Goal: Understand process/instructions: Learn how to perform a task or action

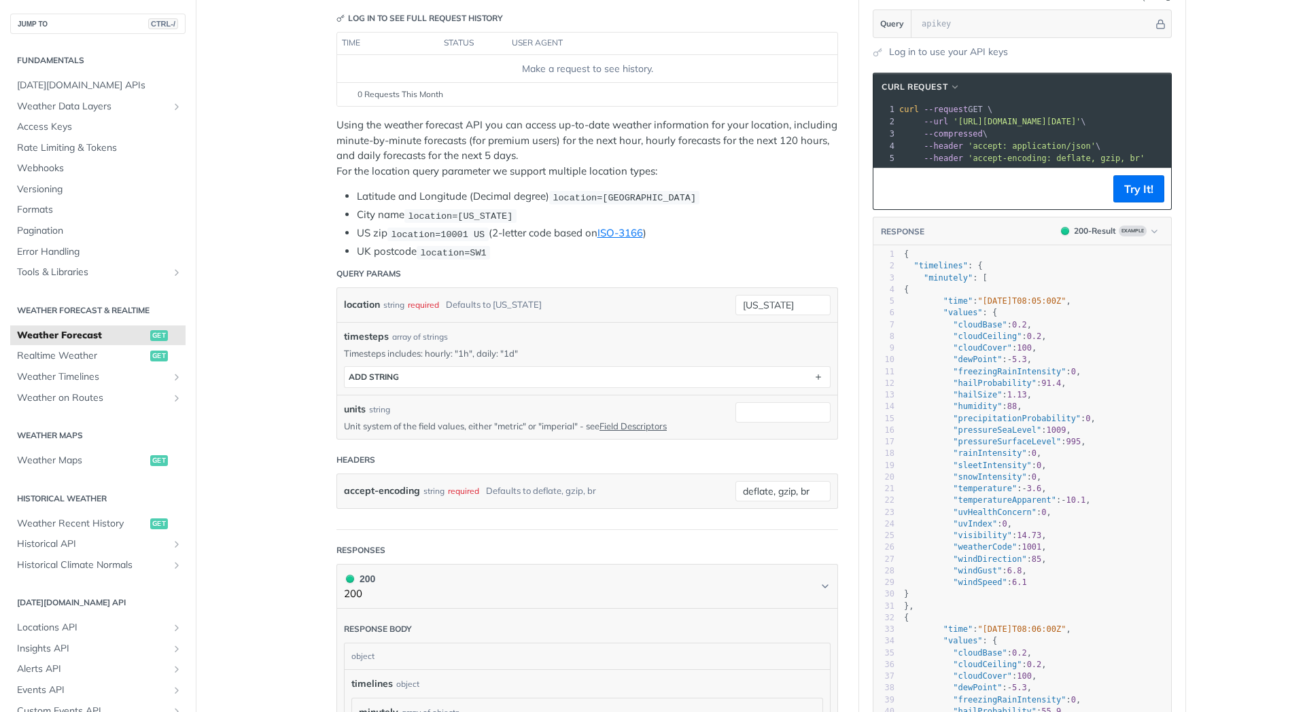
scroll to position [176, 0]
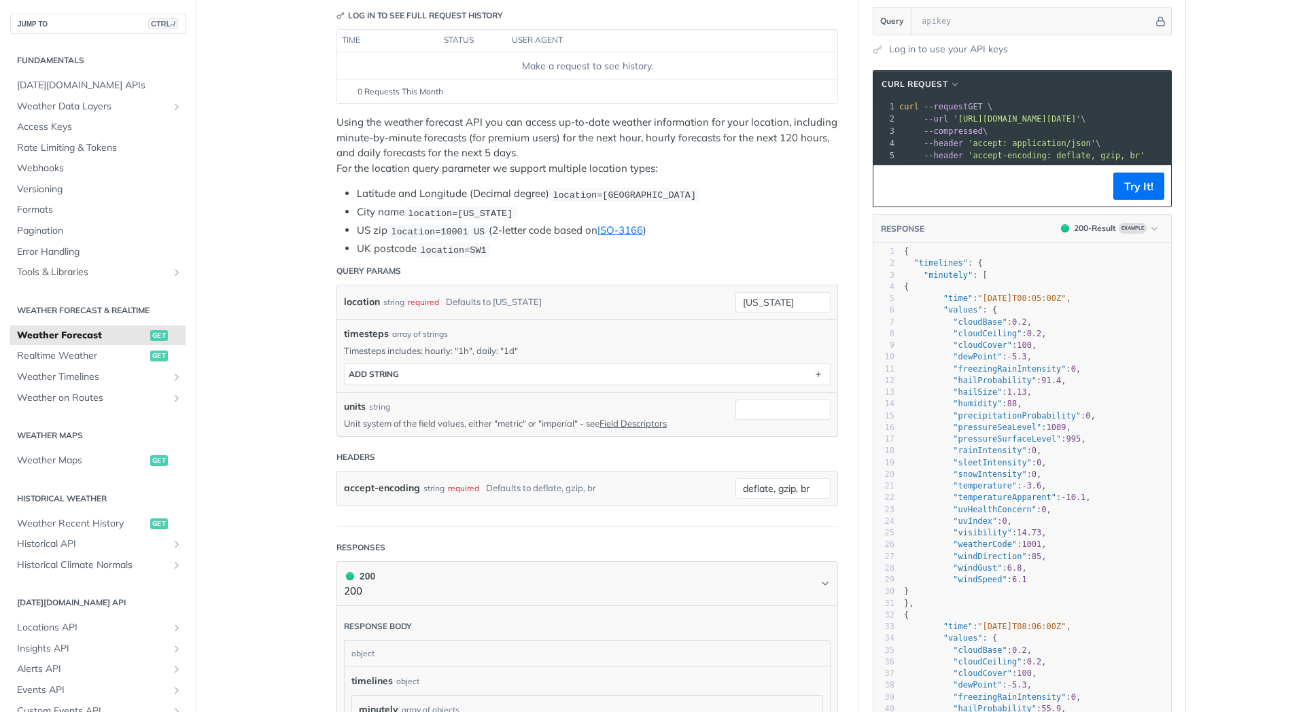
click at [611, 342] on div "timesteps array of strings Timesteps includes: hourly: "1h", daily: "1d" timest…" at bounding box center [587, 356] width 487 height 58
drag, startPoint x: 615, startPoint y: 514, endPoint x: 614, endPoint y: 533, distance: 19.7
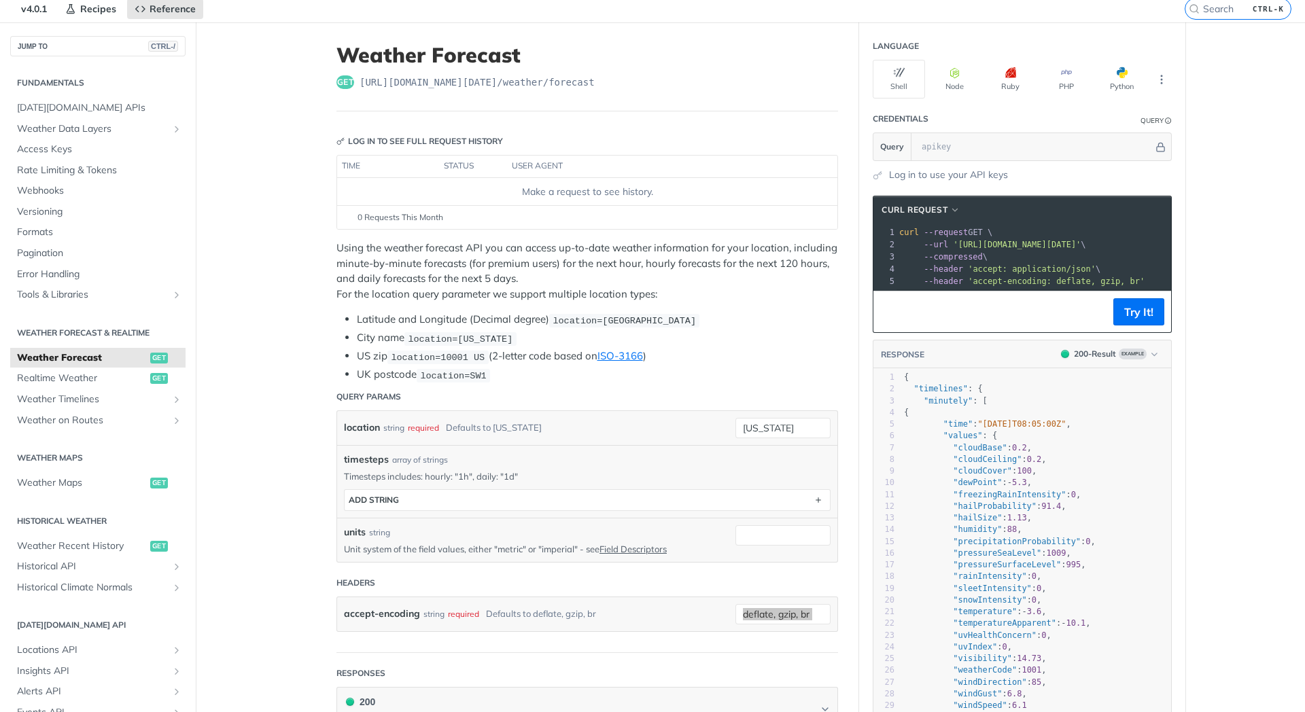
scroll to position [52, 0]
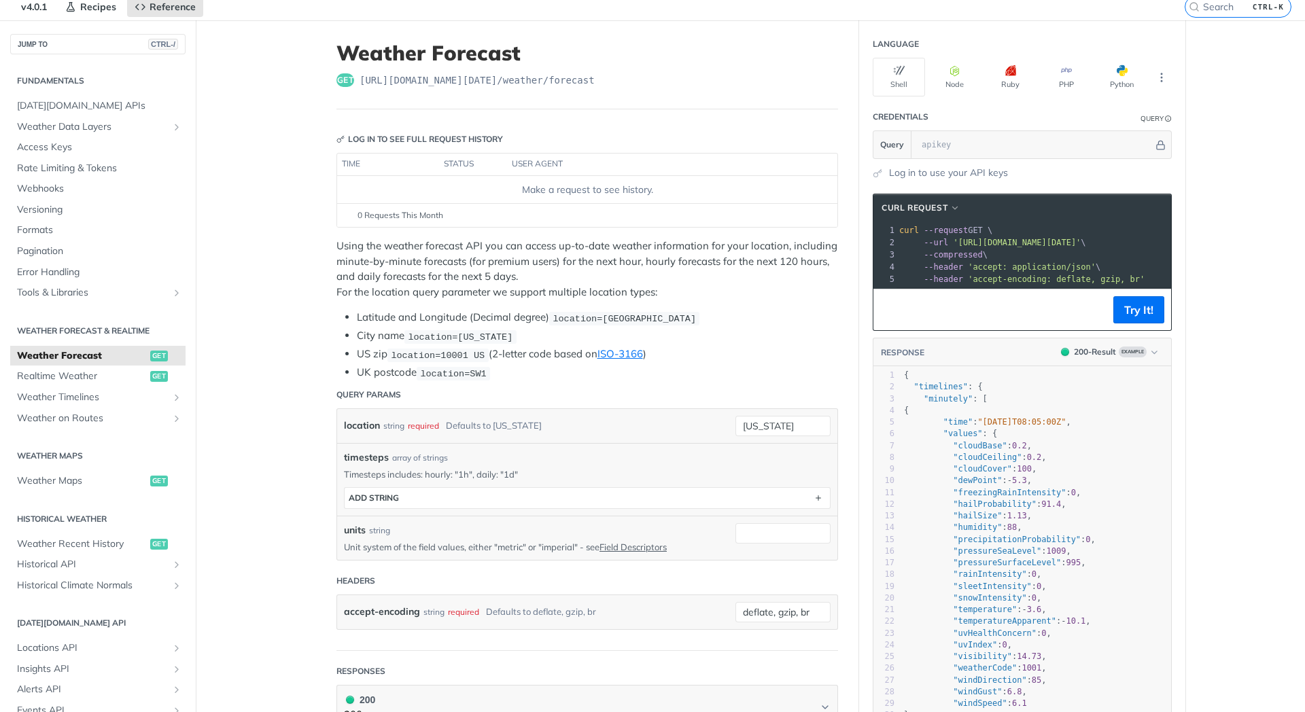
click at [502, 455] on div "timesteps array of strings" at bounding box center [587, 458] width 487 height 14
click at [402, 480] on p "Timesteps includes: hourly: "1h", daily: "1d"" at bounding box center [587, 474] width 487 height 12
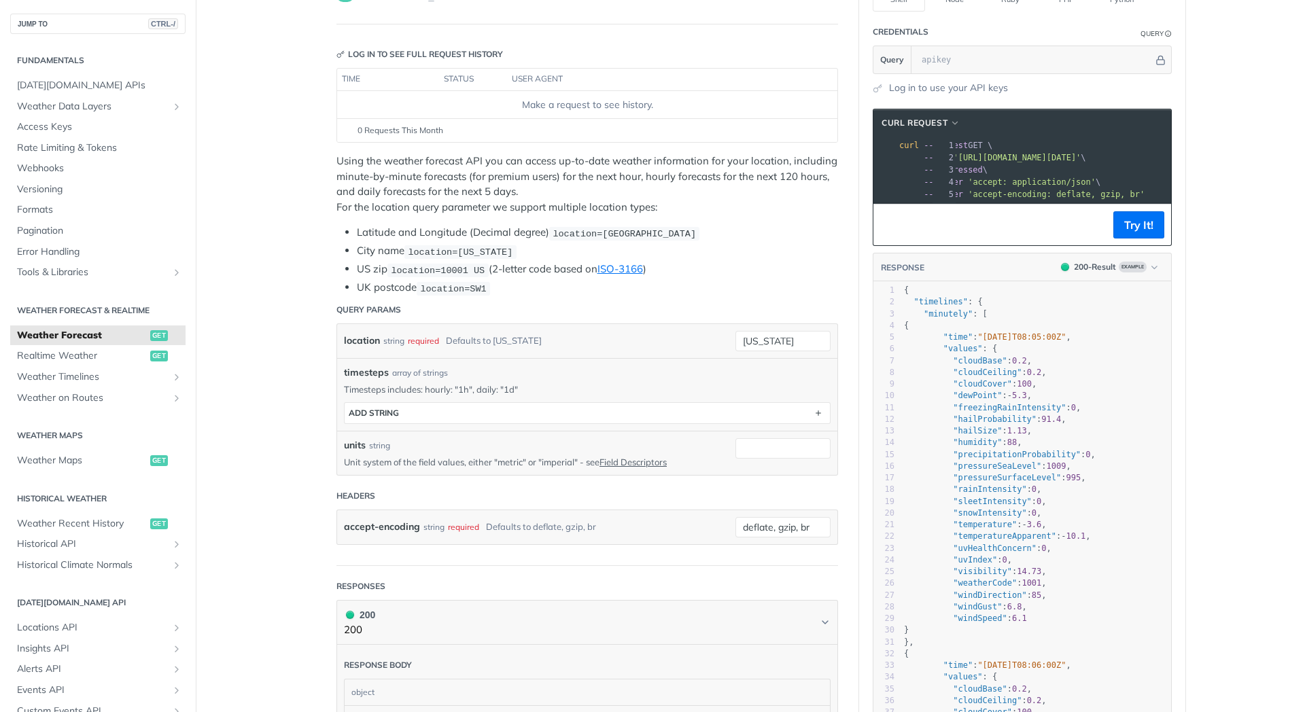
scroll to position [0, 112]
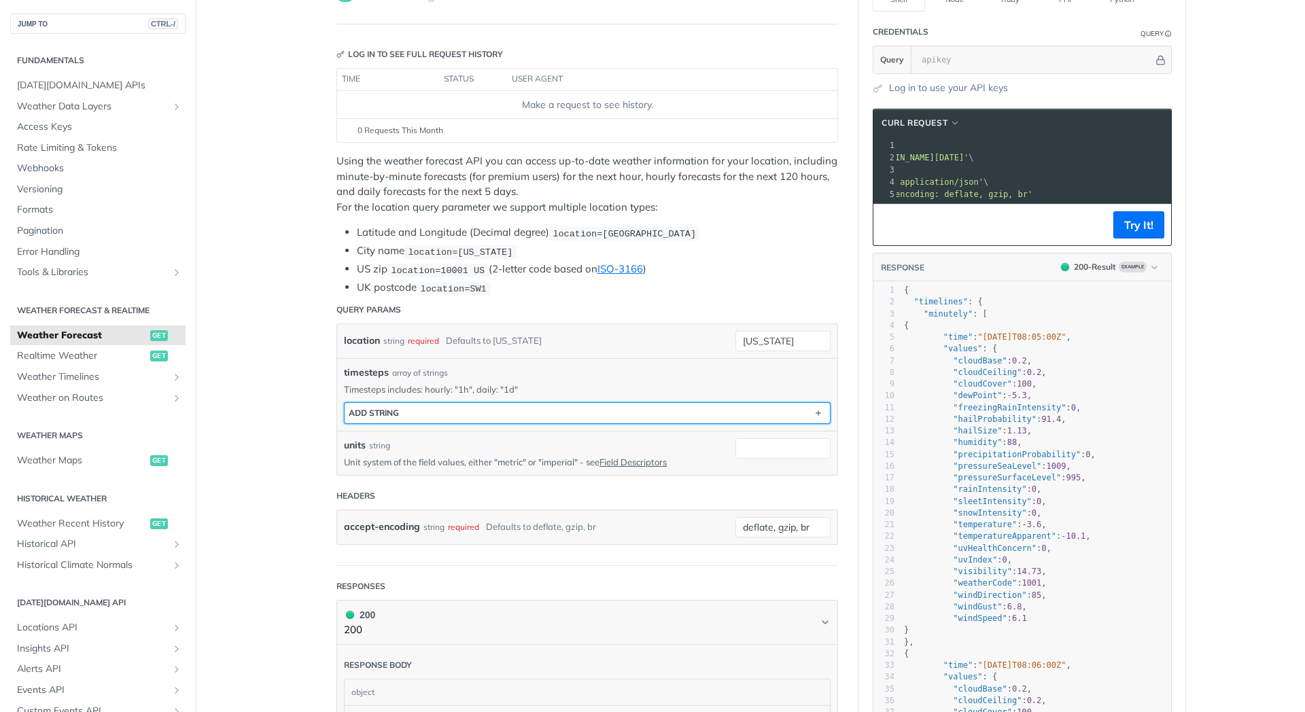
click at [478, 413] on button "ADD string" at bounding box center [587, 413] width 485 height 20
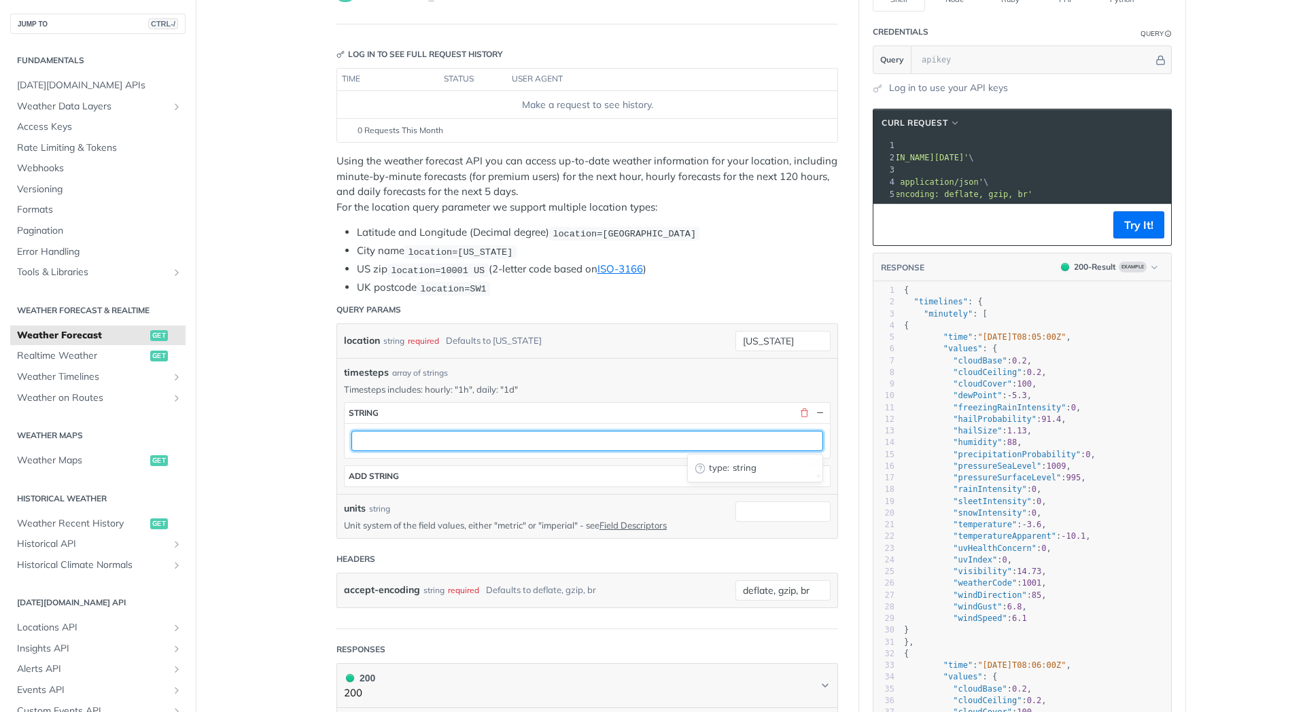
click at [444, 451] on input "text" at bounding box center [587, 441] width 472 height 20
type input "1h"
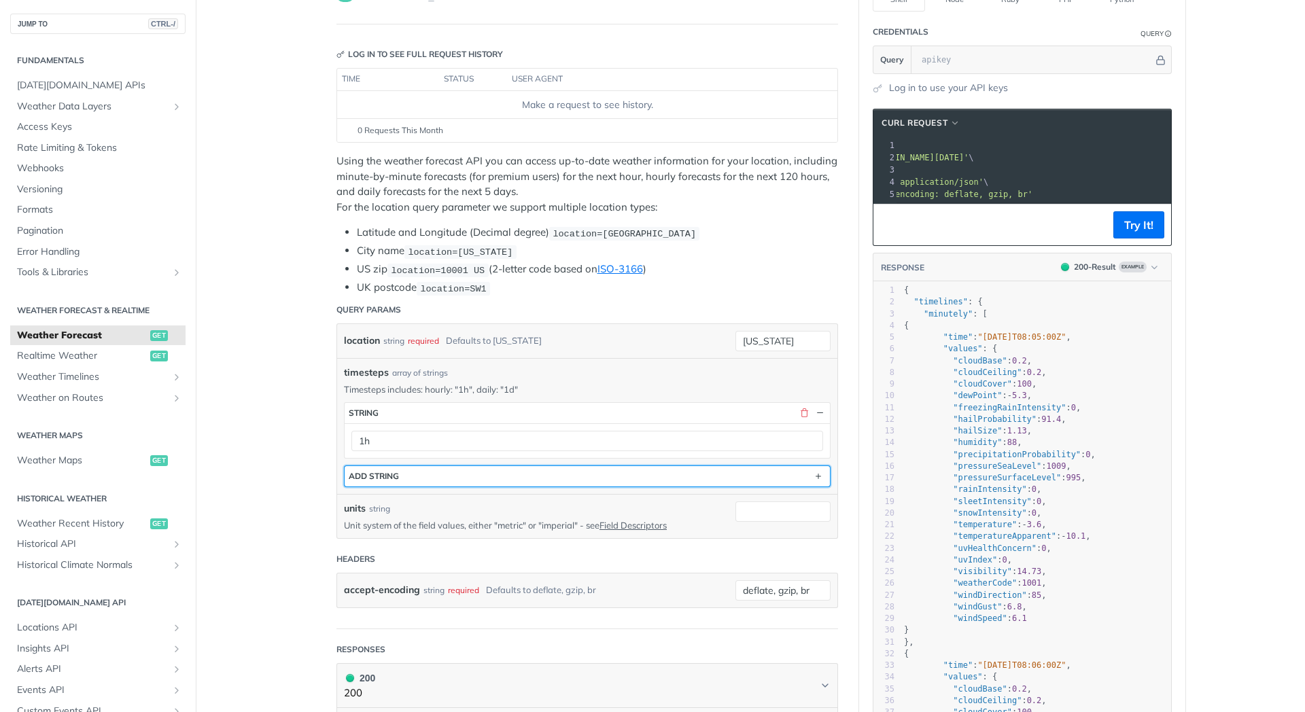
click at [482, 473] on button "ADD string" at bounding box center [587, 476] width 485 height 20
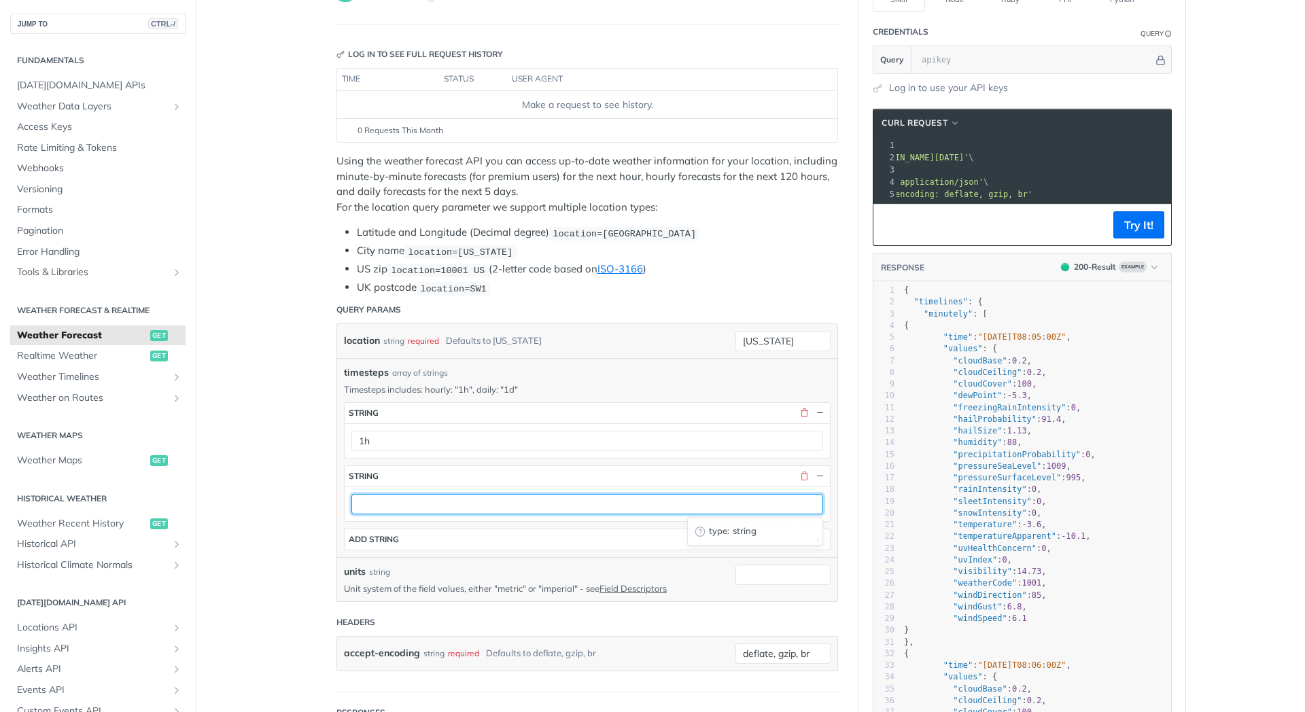
click at [440, 504] on input "text" at bounding box center [587, 504] width 472 height 20
type input "1d"
